Goal: Information Seeking & Learning: Check status

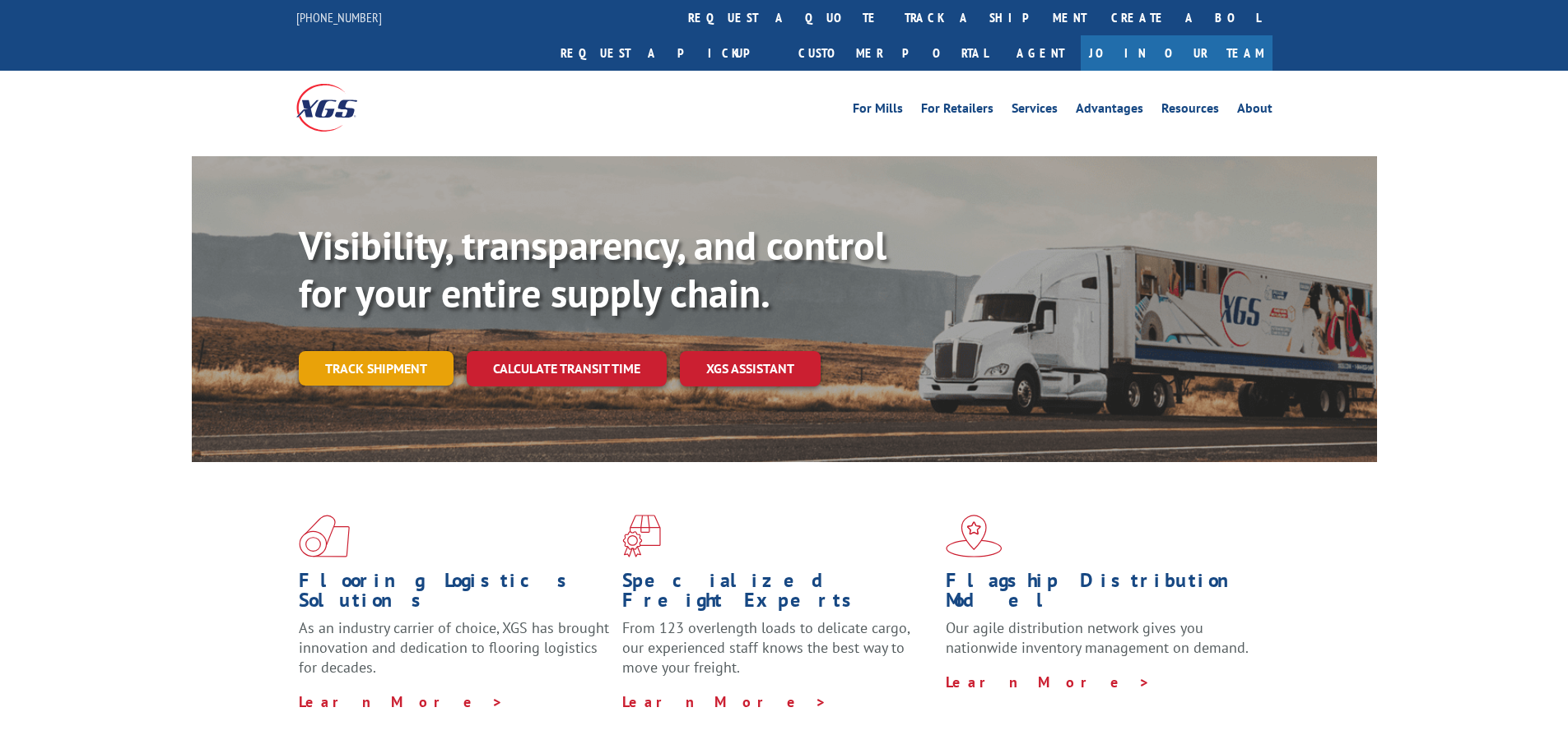
click at [365, 352] on link "Track shipment" at bounding box center [376, 368] width 155 height 34
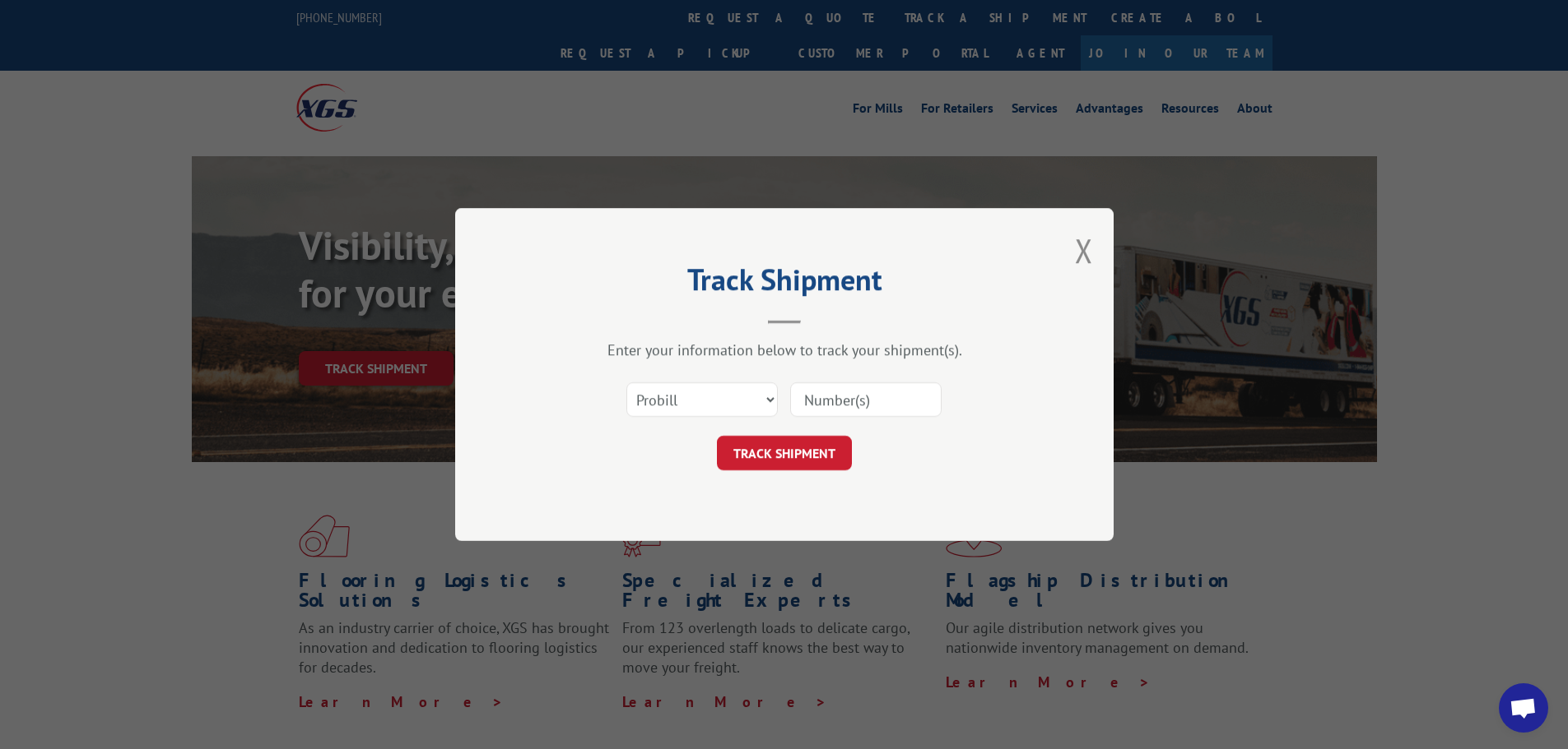
click at [820, 399] on input at bounding box center [865, 399] width 151 height 34
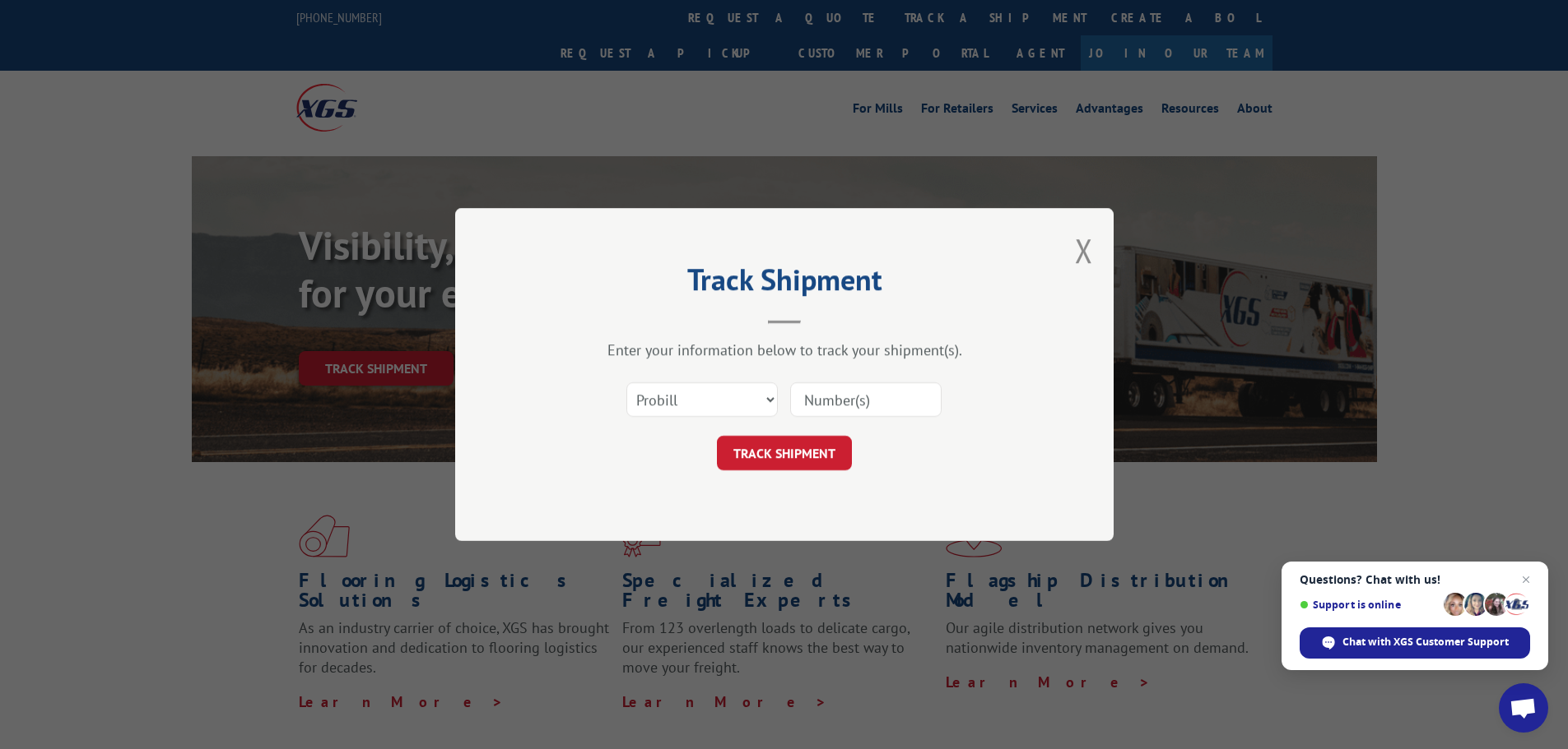
paste input "17517329"
type input "17517329"
click at [780, 456] on button "TRACK SHIPMENT" at bounding box center [784, 453] width 135 height 34
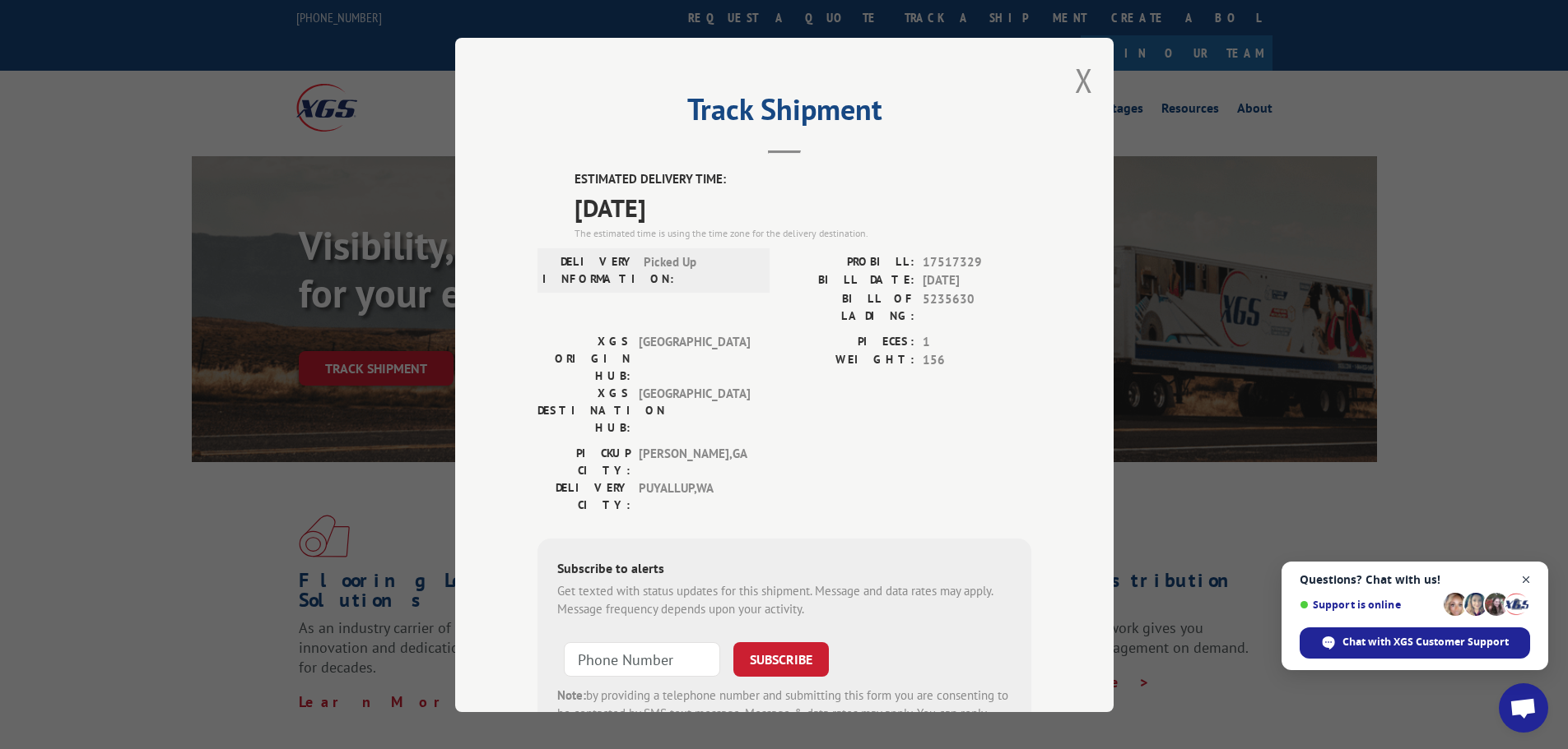
click at [1523, 577] on span "Close chat" at bounding box center [1526, 580] width 20 height 20
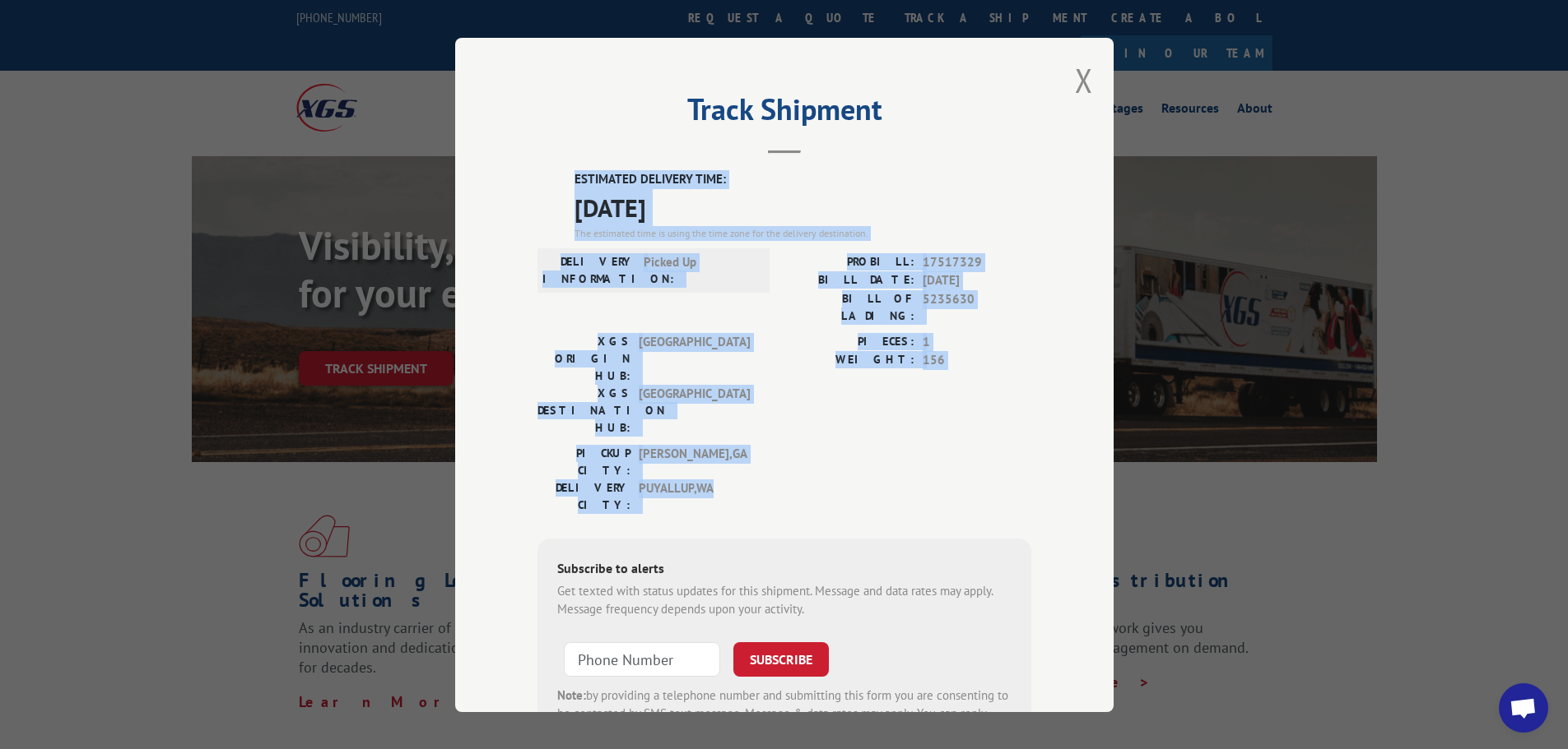
drag, startPoint x: 561, startPoint y: 177, endPoint x: 795, endPoint y: 393, distance: 318.5
click at [806, 403] on div "ESTIMATED DELIVERY TIME: [DATE] The estimated time is using the time zone for t…" at bounding box center [784, 466] width 494 height 591
copy div "ESTIMATED DELIVERY TIME: [DATE] The estimated time is using the time zone for t…"
